Goal: Complete application form

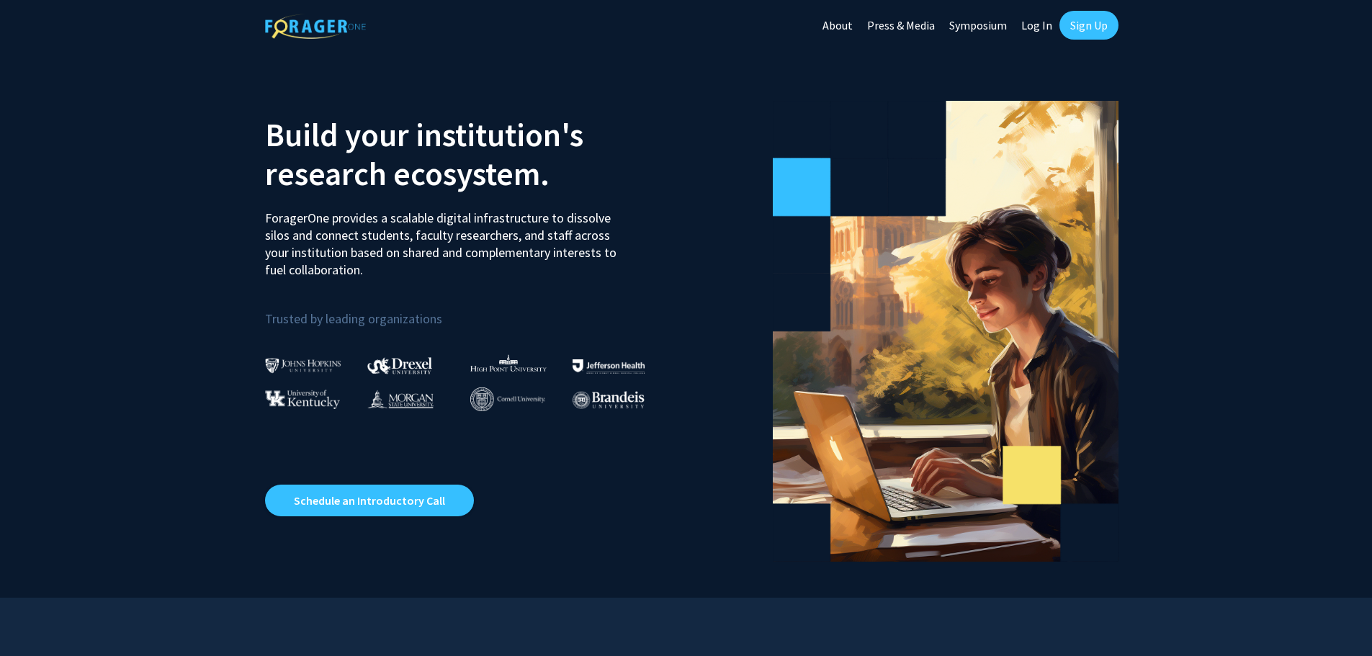
click at [1032, 22] on link "Log In" at bounding box center [1036, 25] width 45 height 50
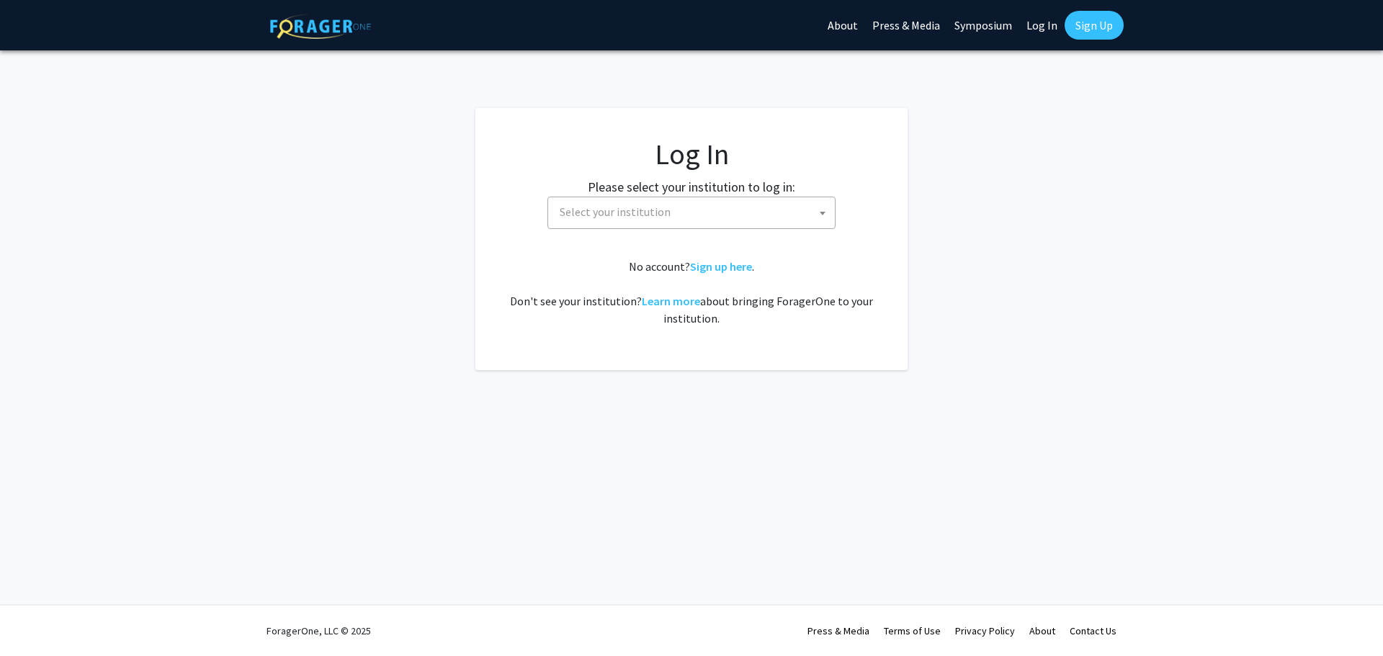
click at [687, 217] on span "Select your institution" at bounding box center [694, 212] width 281 height 30
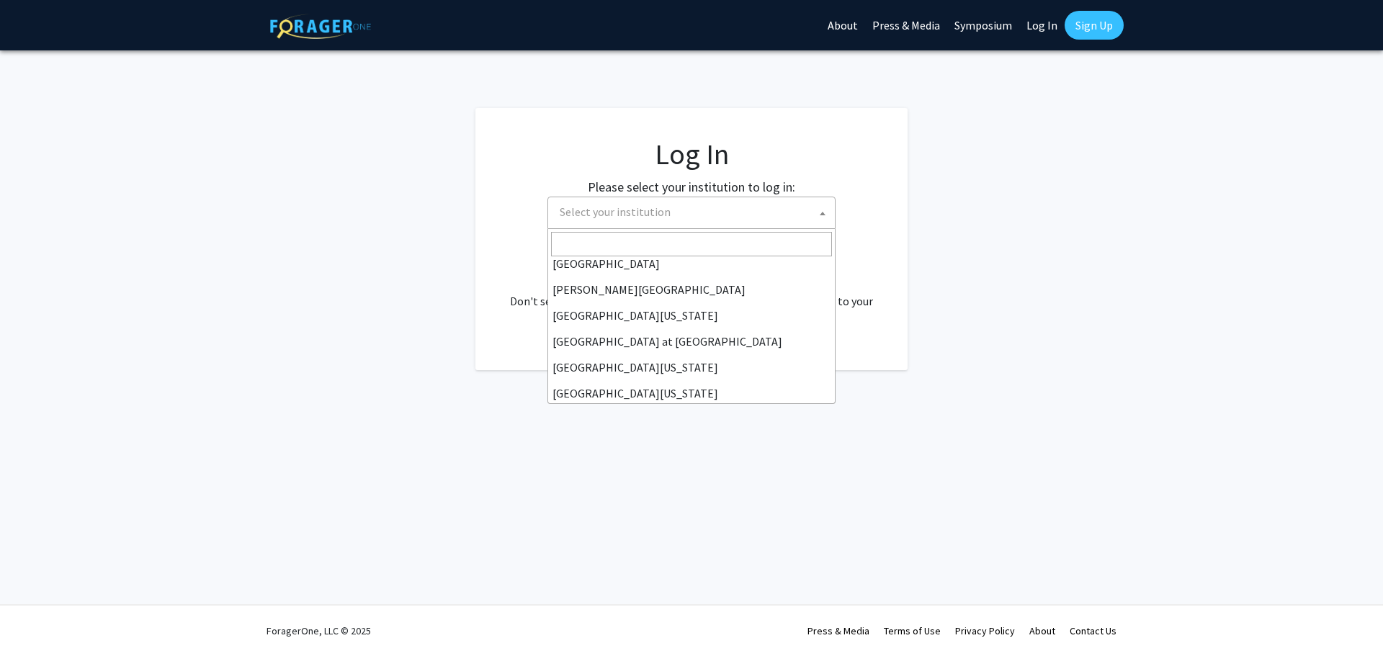
scroll to position [504, 0]
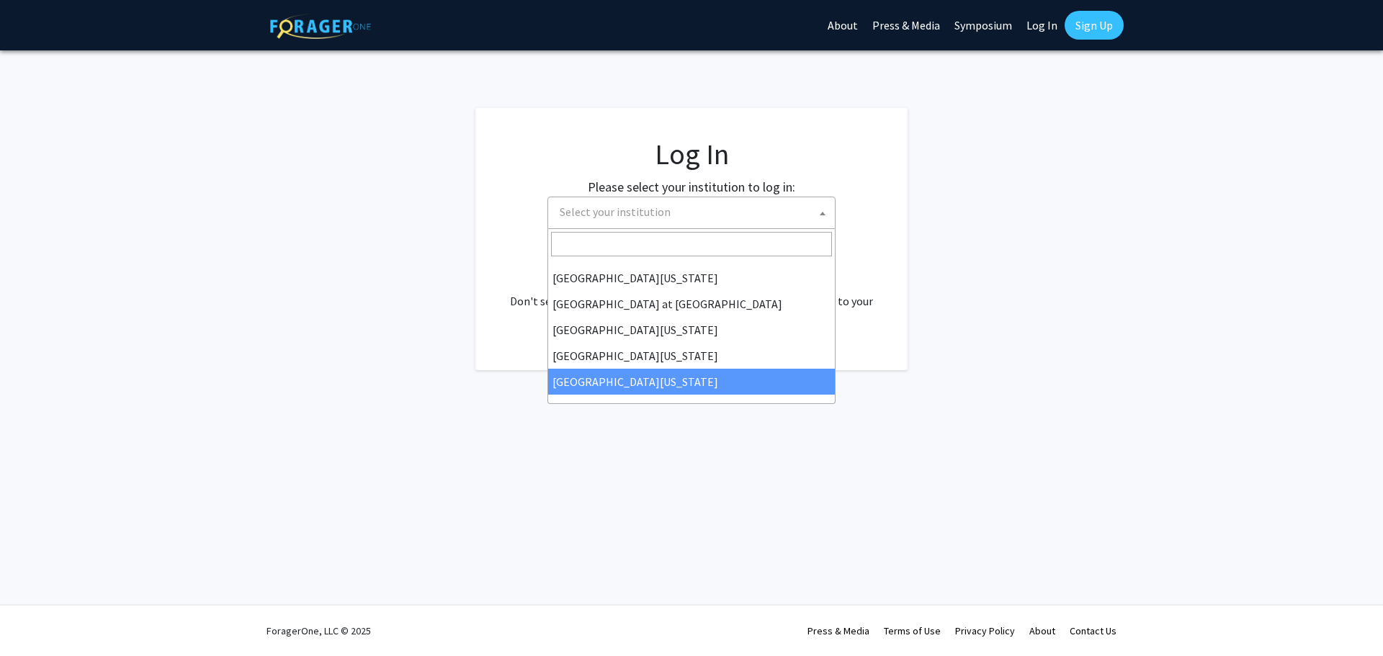
select select "33"
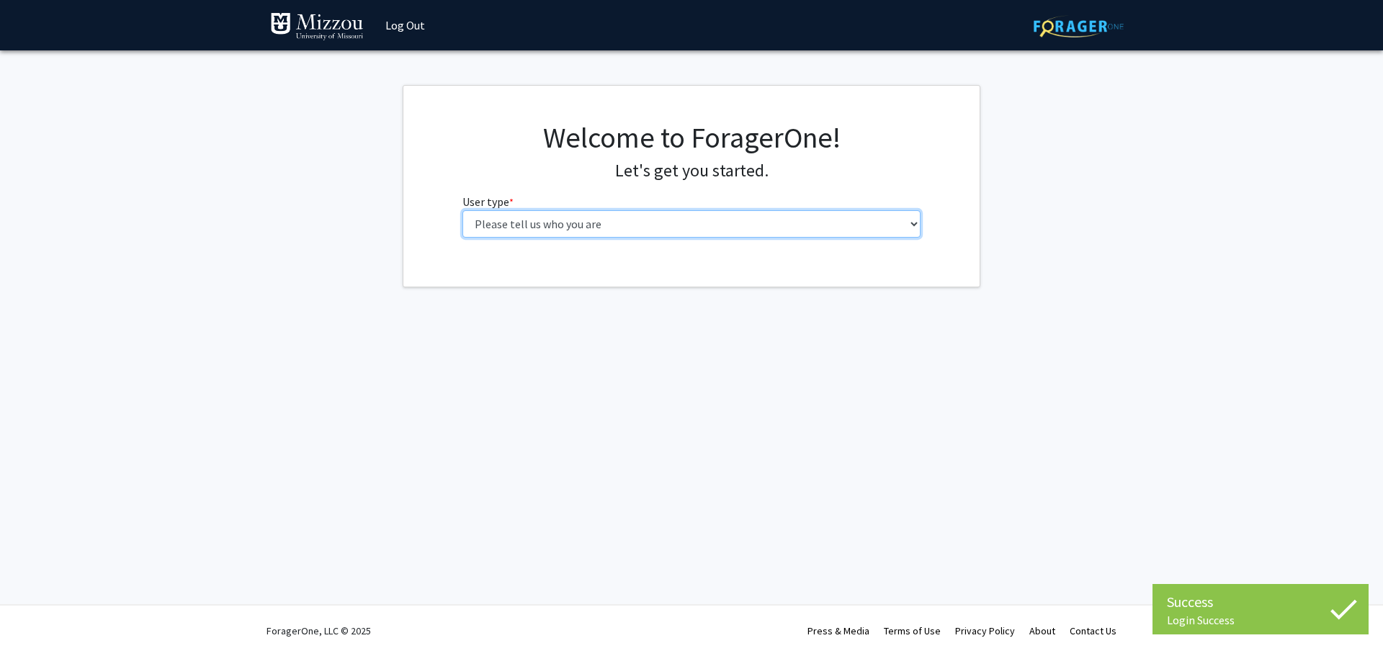
click at [493, 230] on select "Please tell us who you are Undergraduate Student Master's Student Doctoral Cand…" at bounding box center [691, 223] width 459 height 27
select select "5: faculty"
click at [462, 210] on select "Please tell us who you are Undergraduate Student Master's Student Doctoral Cand…" at bounding box center [691, 223] width 459 height 27
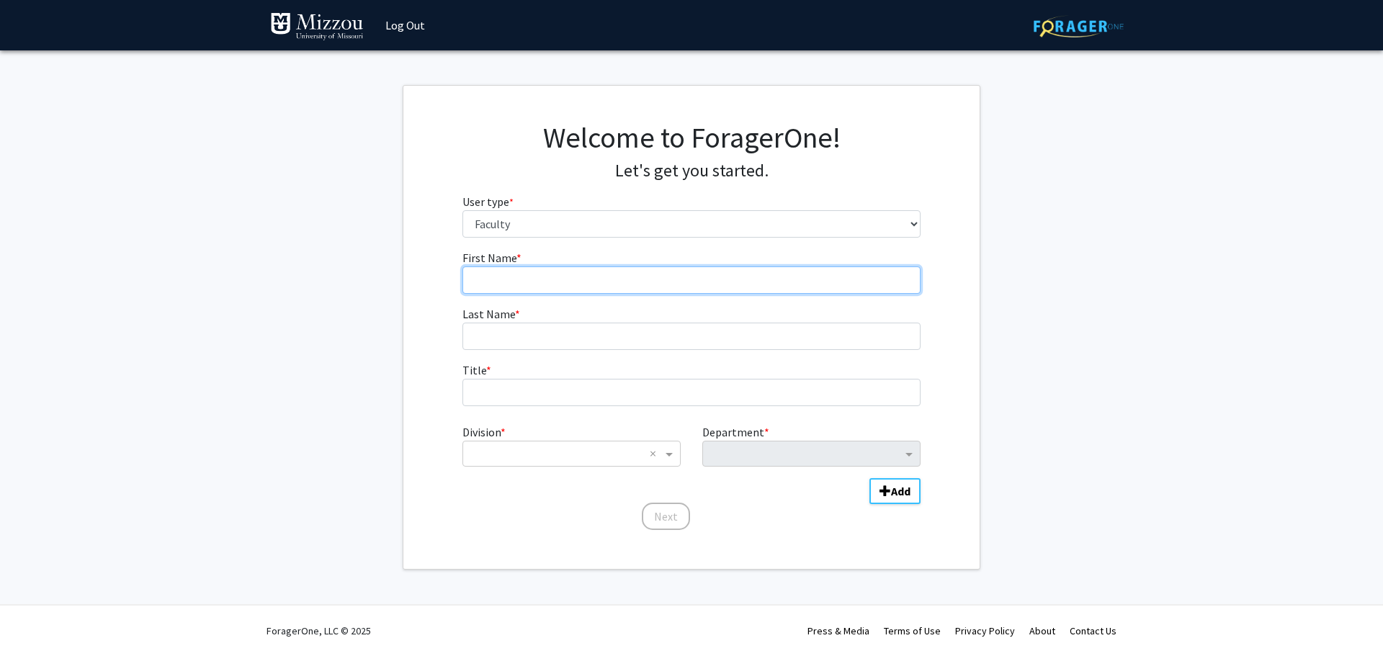
click at [478, 282] on input "First Name * required" at bounding box center [691, 279] width 459 height 27
type input "Phil"
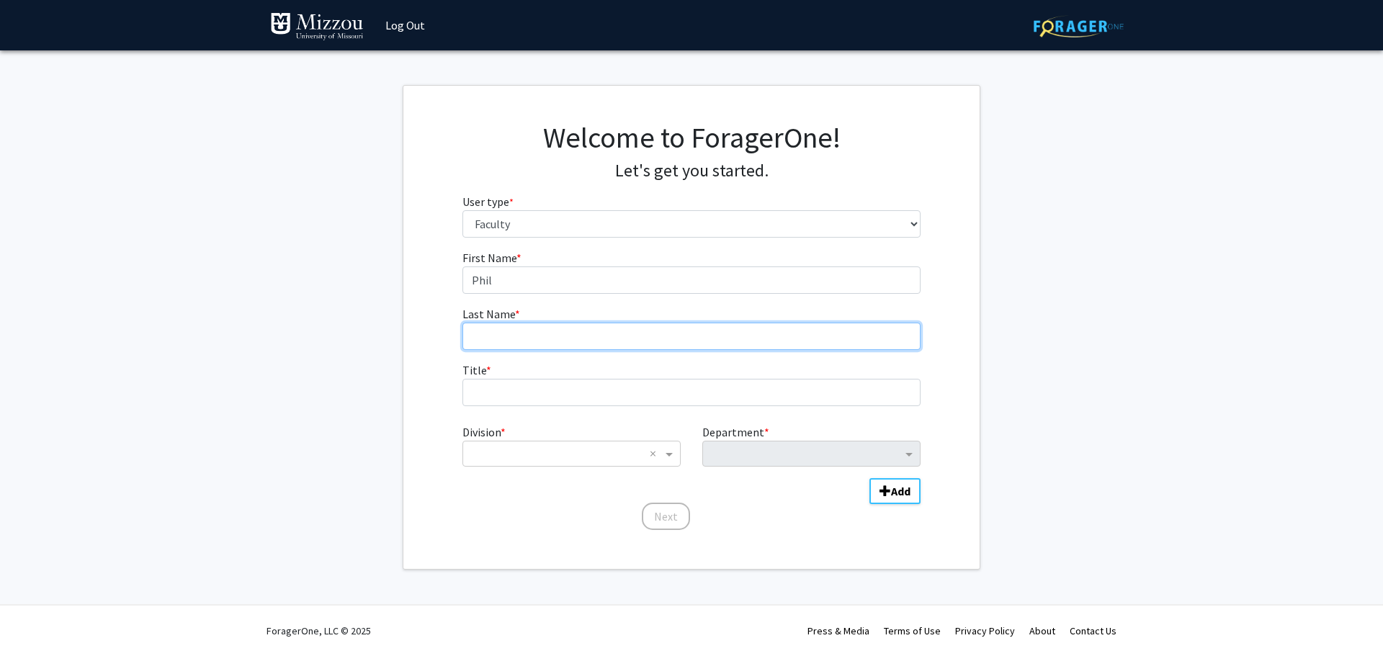
type input "Wood"
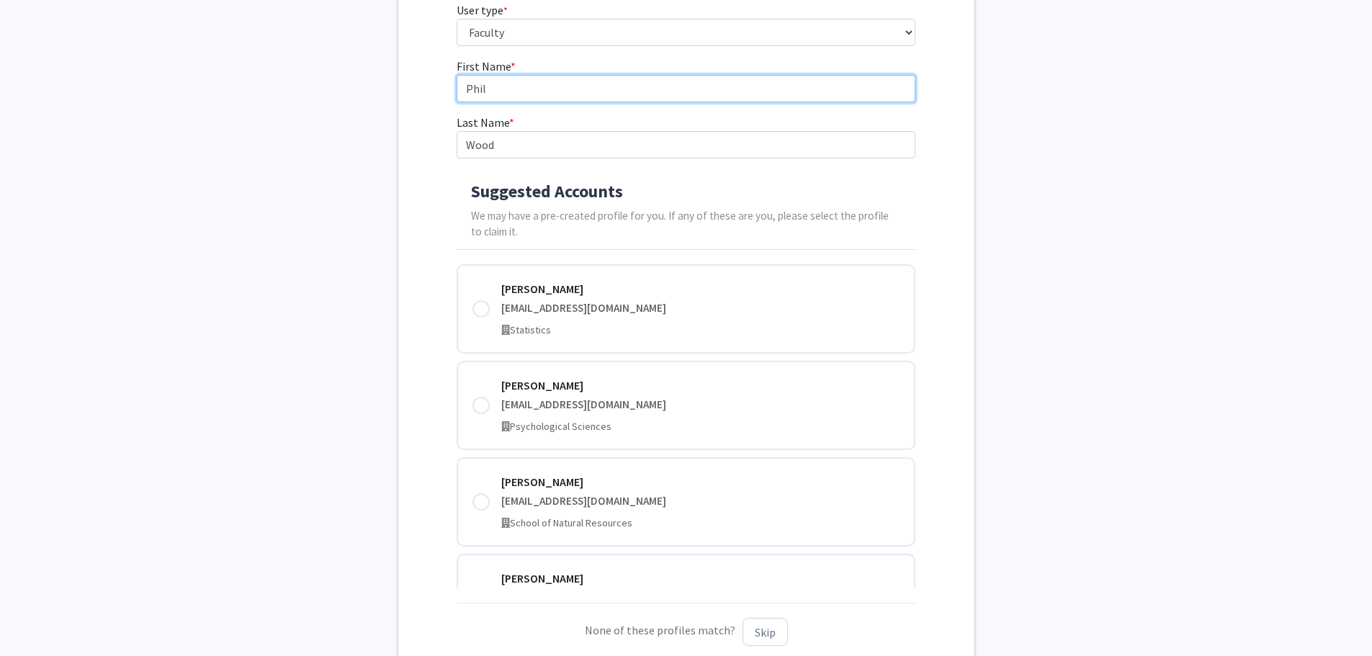
scroll to position [216, 0]
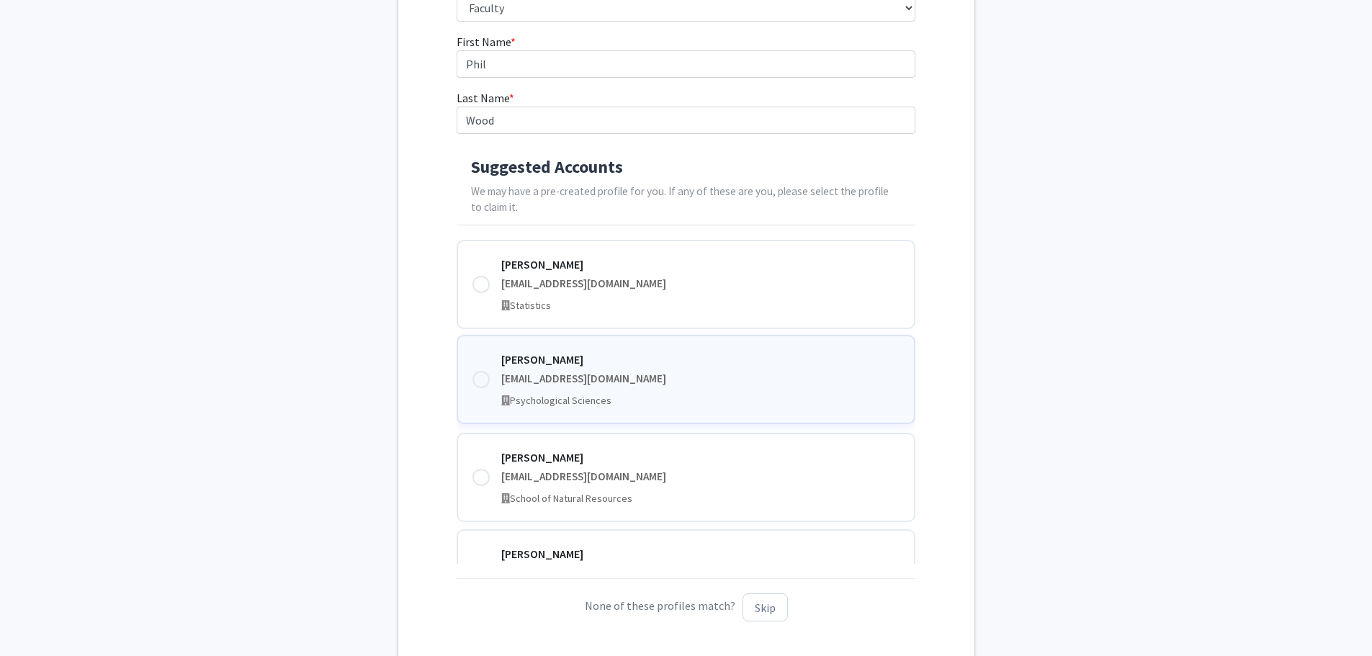
click at [485, 381] on div at bounding box center [480, 379] width 17 height 17
type input "Phillip"
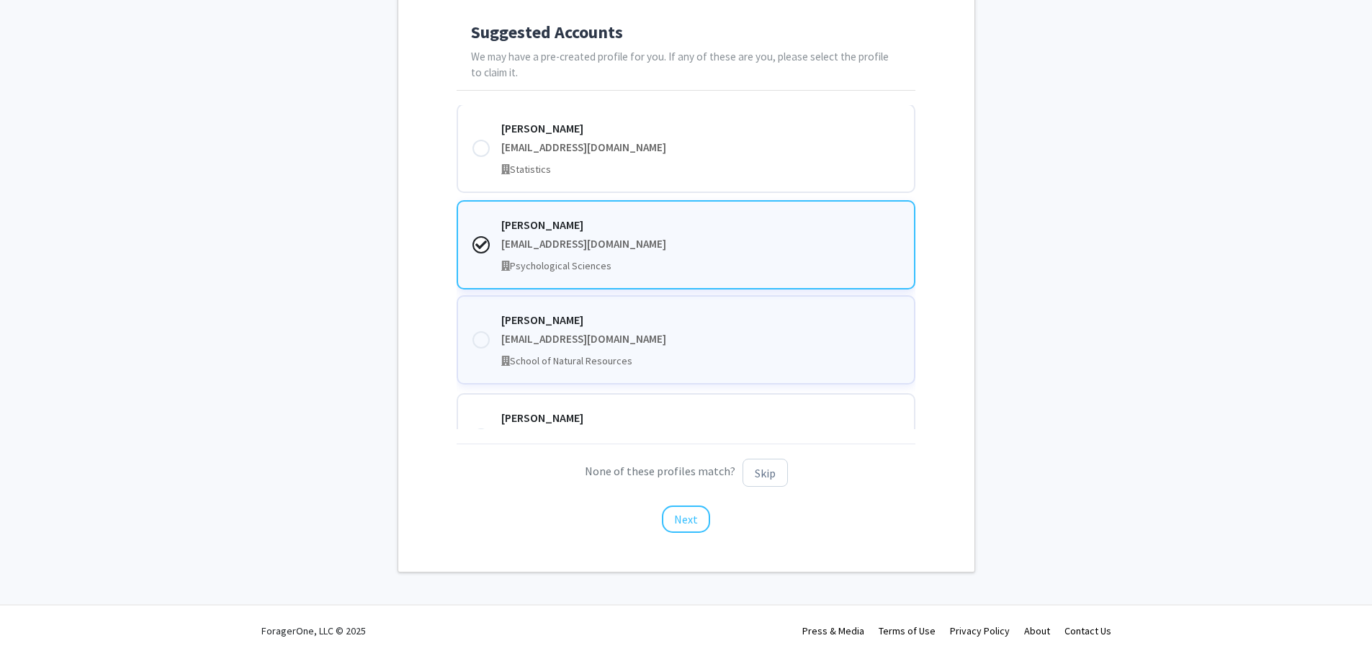
scroll to position [0, 0]
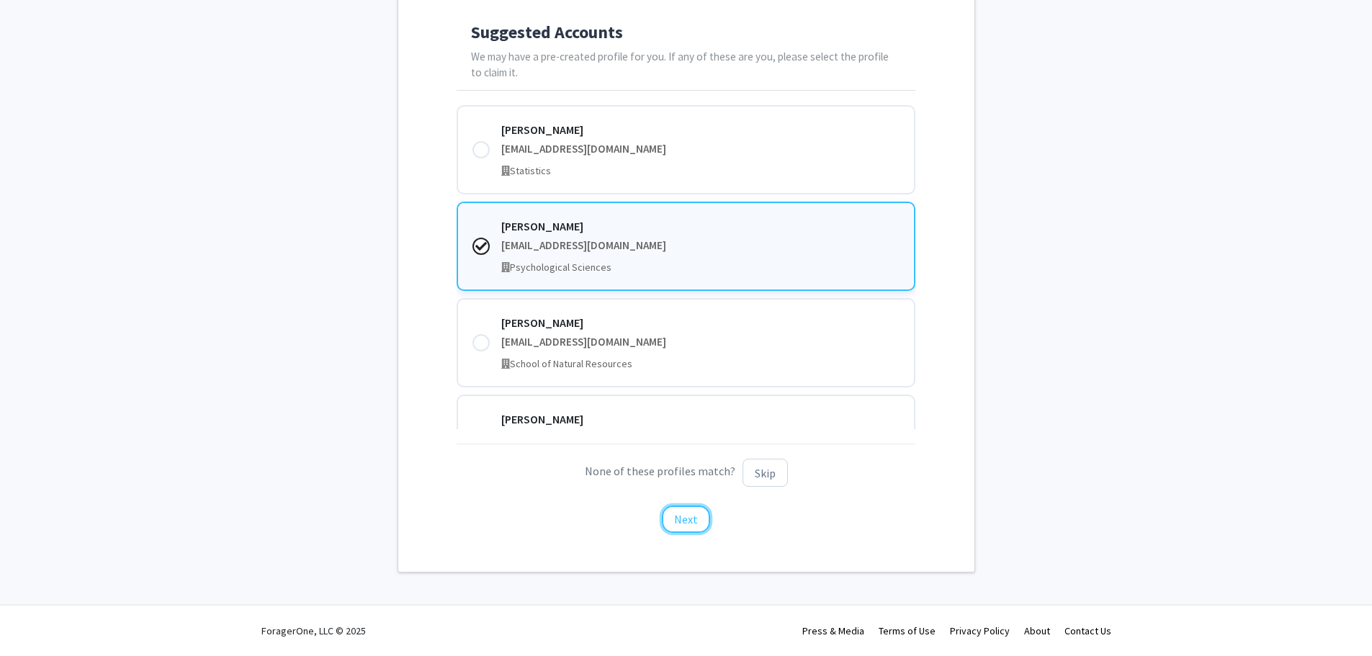
click at [674, 521] on button "Next" at bounding box center [686, 518] width 48 height 27
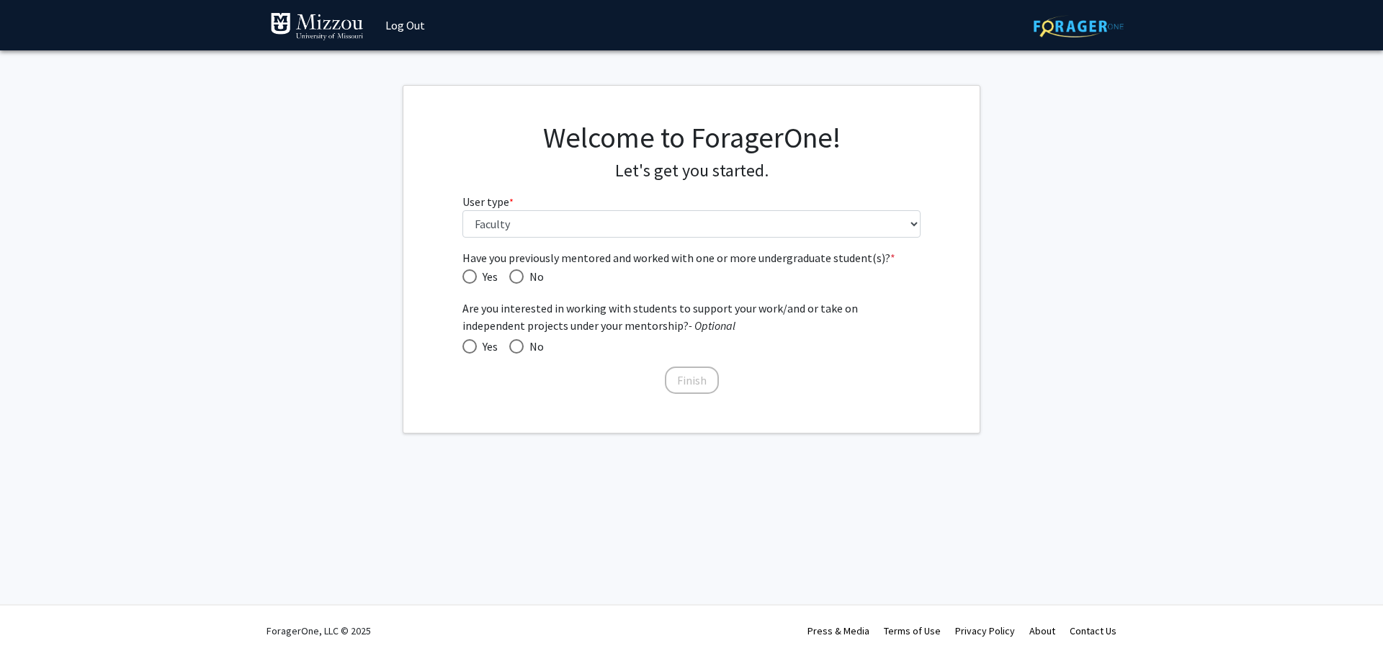
click at [468, 279] on span "Have you previously mentored and worked with one or more undergraduate student(…" at bounding box center [469, 276] width 14 height 14
click at [468, 279] on input "Yes" at bounding box center [469, 276] width 14 height 14
radio input "true"
click at [477, 346] on span "Yes" at bounding box center [487, 346] width 21 height 17
click at [477, 346] on input "Yes" at bounding box center [469, 346] width 14 height 14
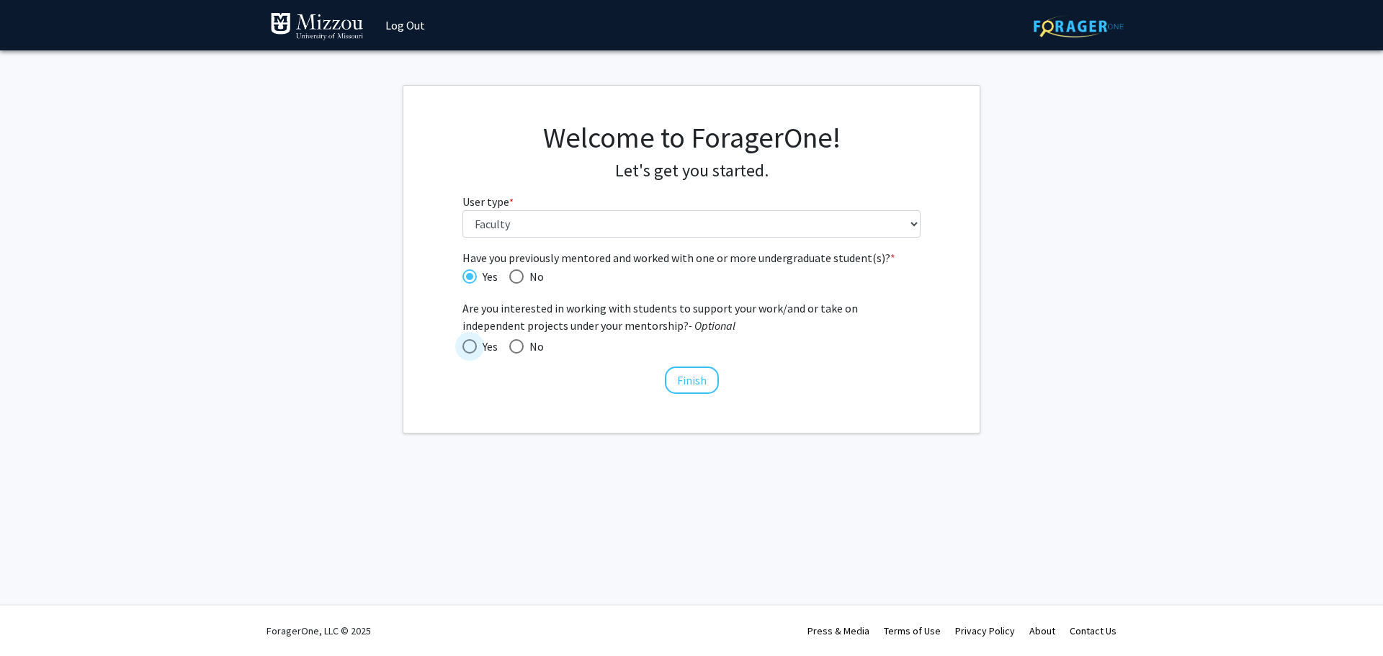
radio input "true"
click at [692, 387] on button "Finish" at bounding box center [692, 380] width 54 height 27
